Goal: Complete application form

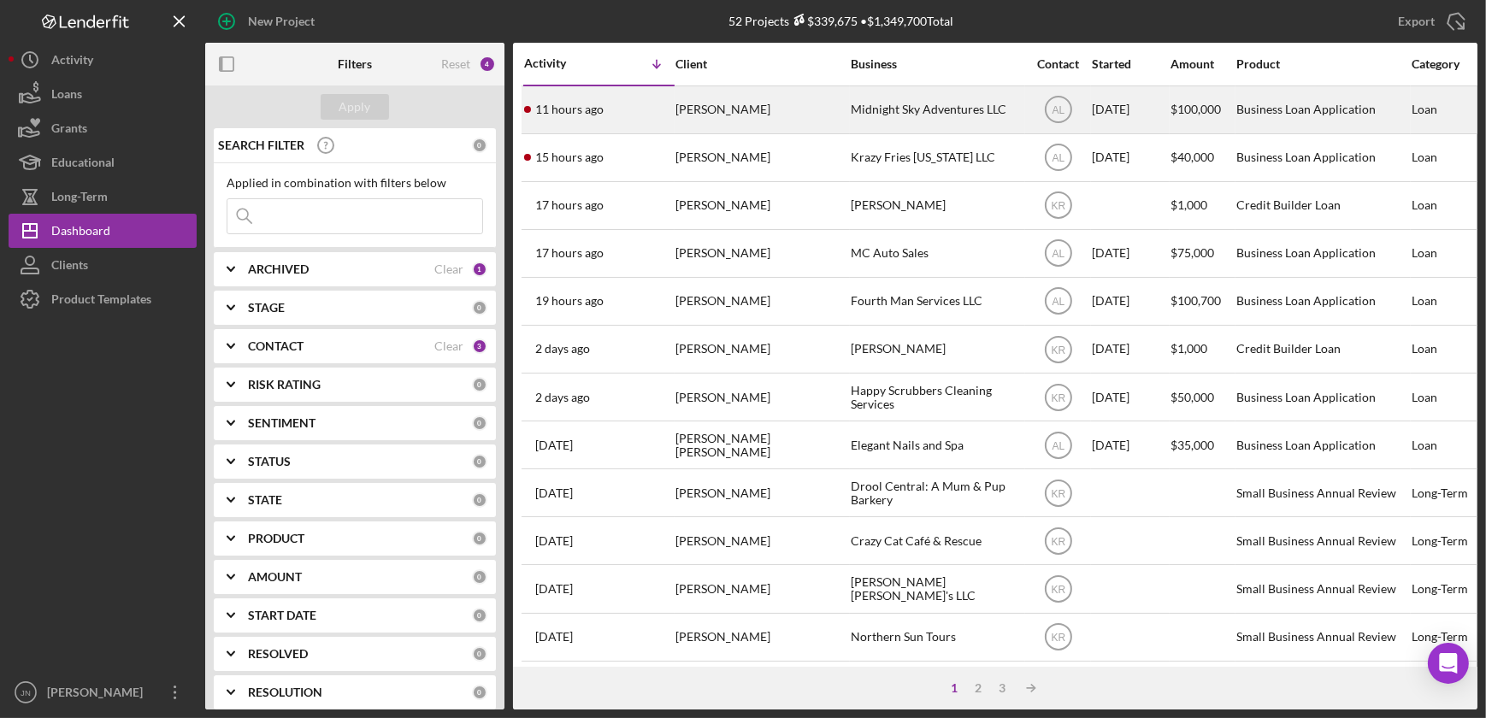
click at [720, 125] on div "Ronald Brown" at bounding box center [760, 109] width 171 height 45
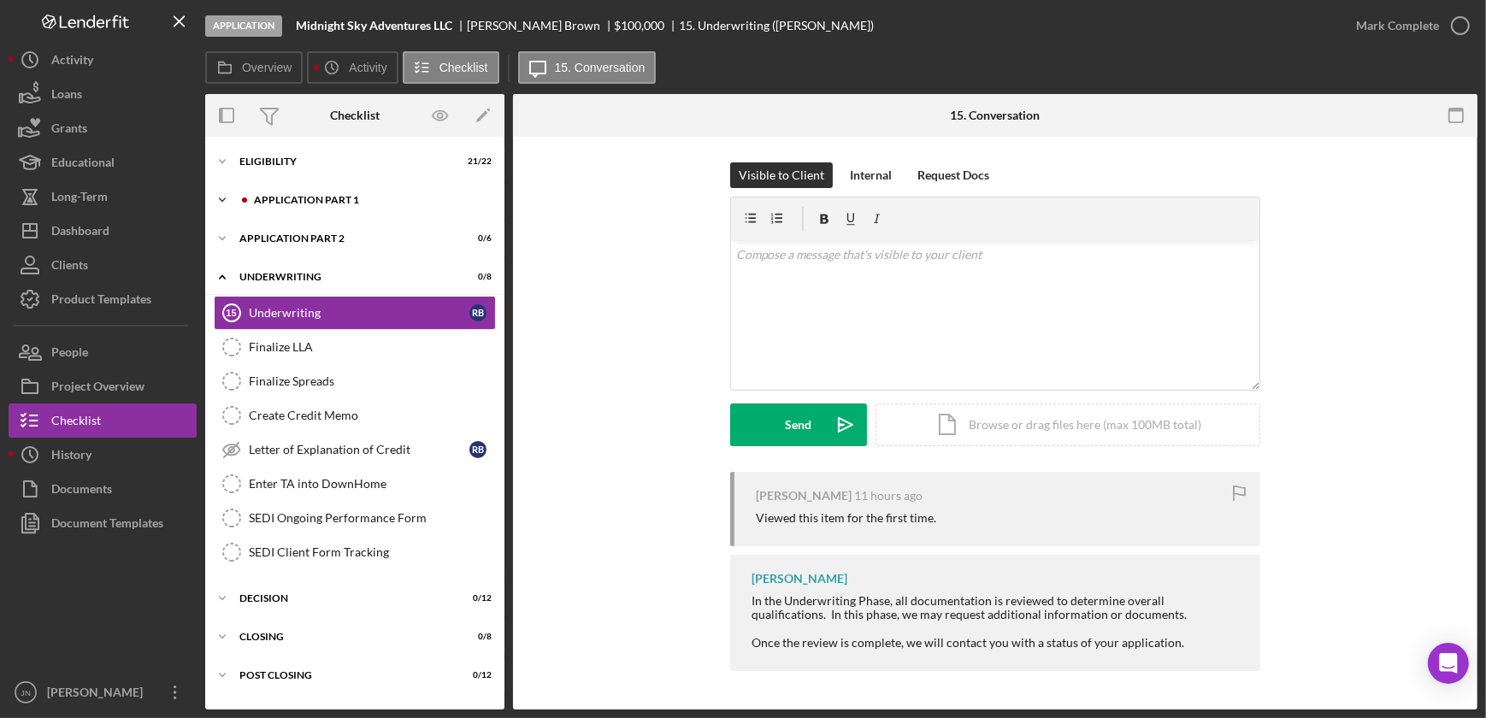
click at [316, 203] on div "Application Part 1" at bounding box center [368, 200] width 229 height 10
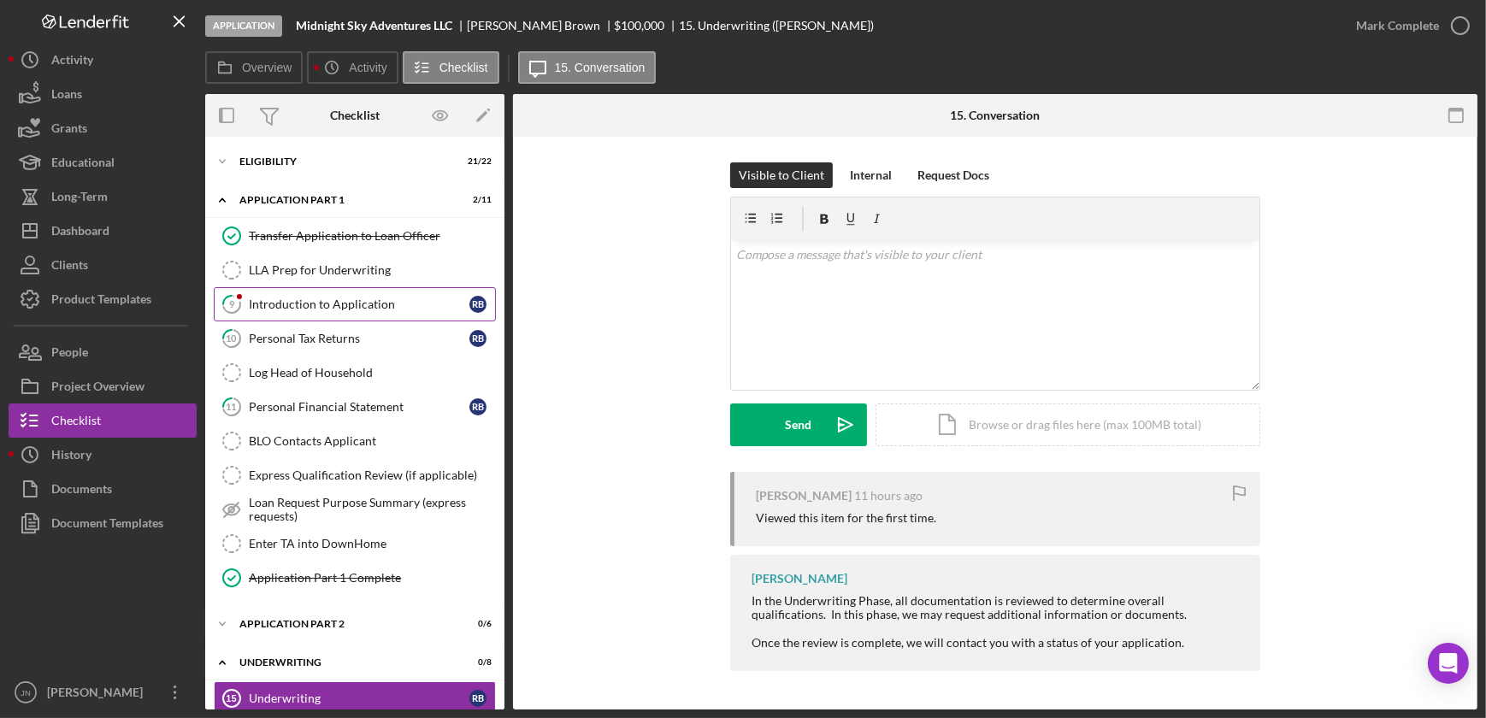
click at [318, 296] on link "9 Introduction to Application R B" at bounding box center [355, 304] width 282 height 34
